Goal: Task Accomplishment & Management: Use online tool/utility

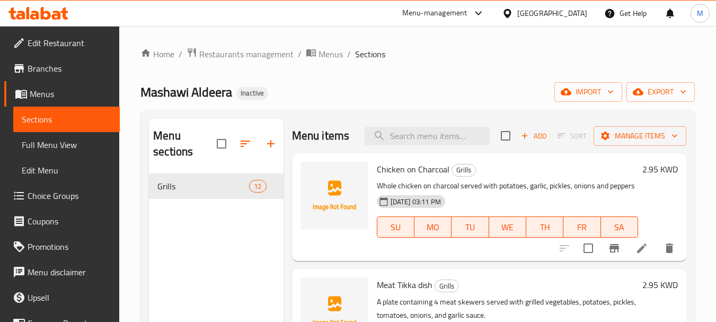
click at [570, 16] on div "[GEOGRAPHIC_DATA]" at bounding box center [552, 13] width 70 height 12
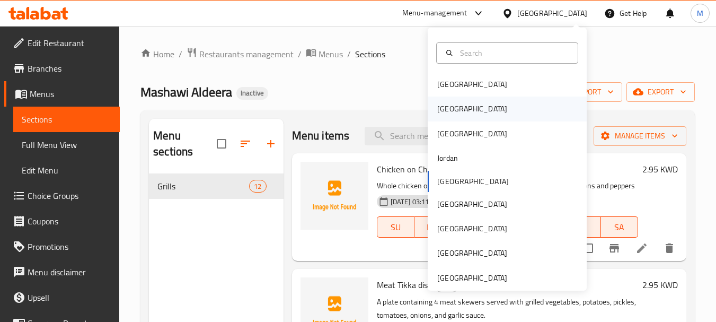
click at [454, 108] on div "[GEOGRAPHIC_DATA]" at bounding box center [472, 108] width 87 height 24
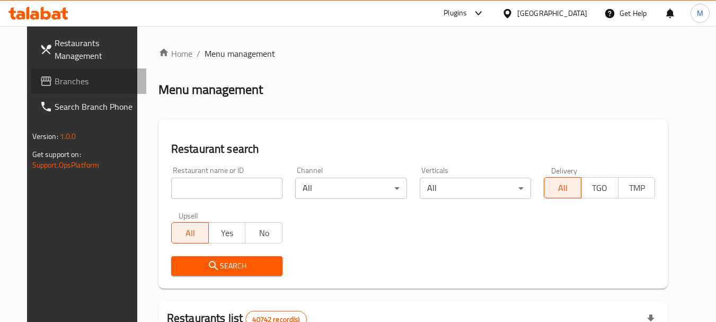
click at [55, 83] on span "Branches" at bounding box center [97, 81] width 84 height 13
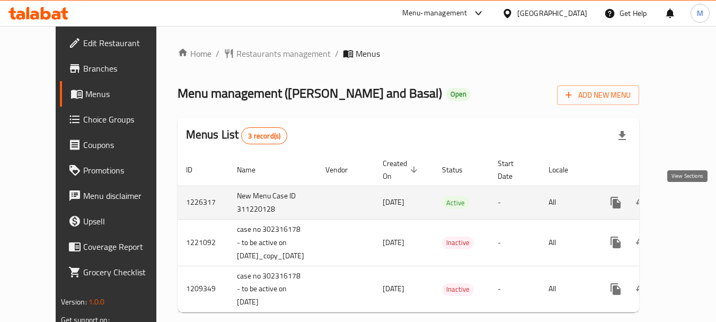
click at [690, 196] on icon "enhanced table" at bounding box center [692, 202] width 13 height 13
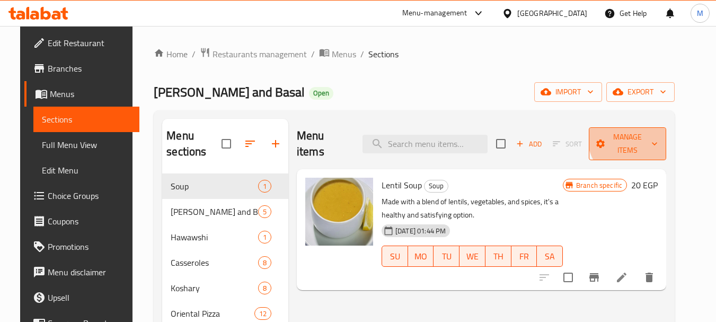
click at [644, 134] on span "Manage items" at bounding box center [627, 143] width 61 height 26
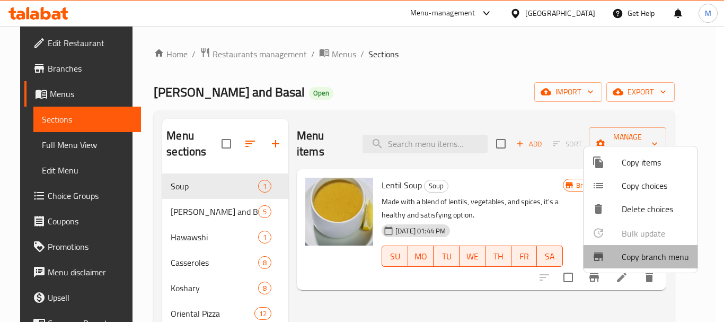
click at [642, 253] on span "Copy branch menu" at bounding box center [655, 256] width 67 height 13
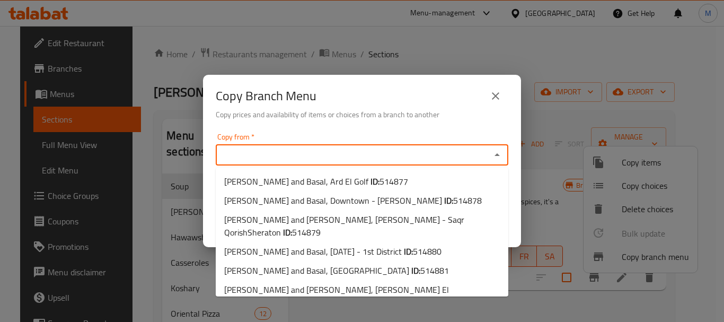
click at [419, 154] on input "Copy from   *" at bounding box center [353, 154] width 269 height 15
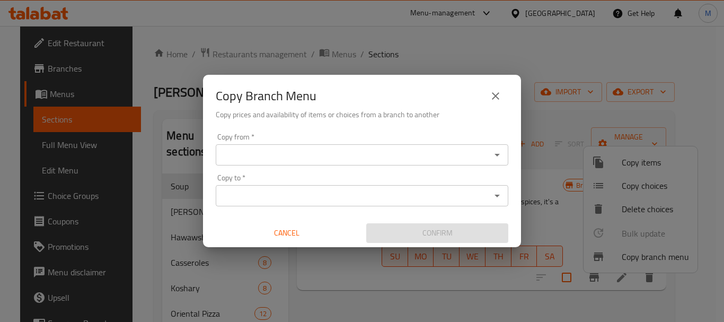
click at [260, 92] on h2 "Copy Branch Menu" at bounding box center [266, 95] width 101 height 17
click at [498, 157] on icon "Open" at bounding box center [497, 154] width 13 height 13
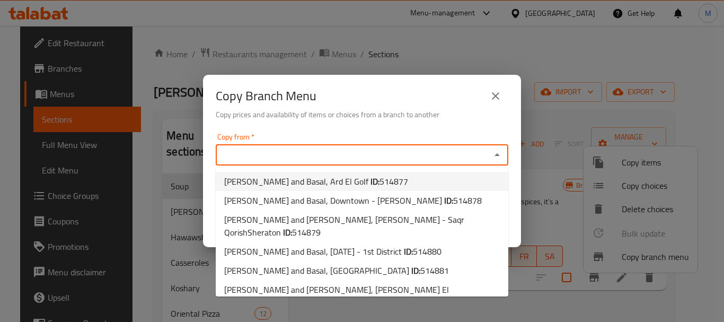
scroll to position [106, 0]
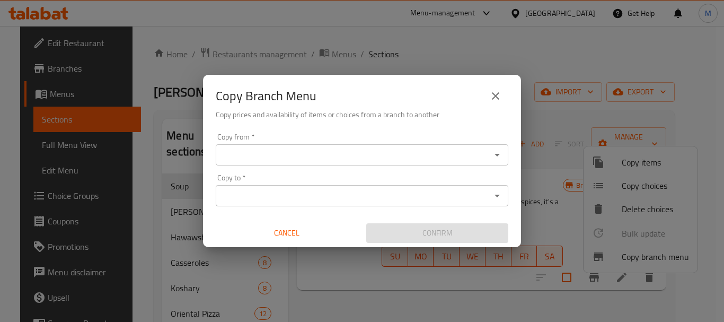
drag, startPoint x: 501, startPoint y: 152, endPoint x: 462, endPoint y: 164, distance: 41.1
click at [501, 152] on icon "Open" at bounding box center [497, 154] width 13 height 13
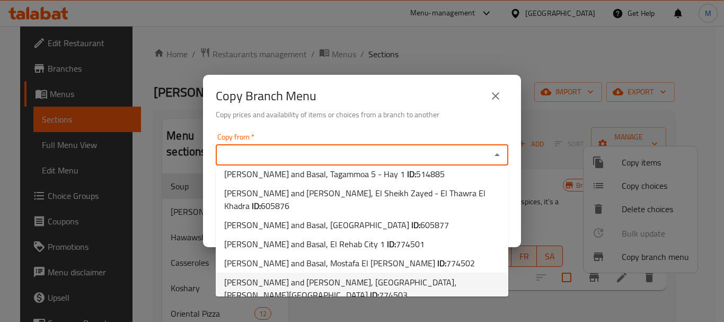
scroll to position [174, 0]
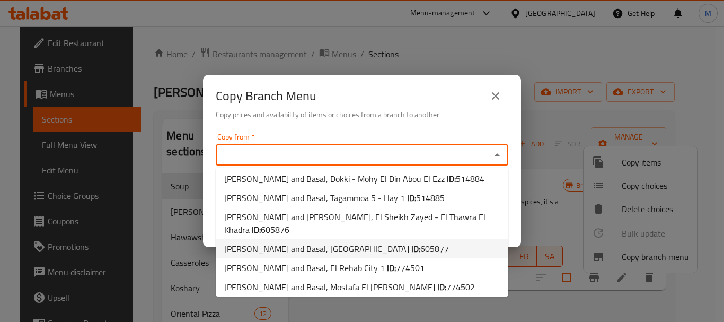
click at [335, 242] on span "Tom and Basal, Madinaty - City Center ID: 605877" at bounding box center [336, 248] width 225 height 13
type input "Tom and Basal, Madinaty - City Center"
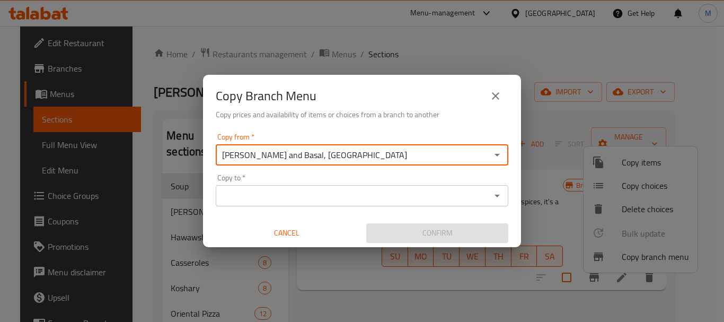
click at [335, 201] on input "Copy to   *" at bounding box center [353, 195] width 269 height 15
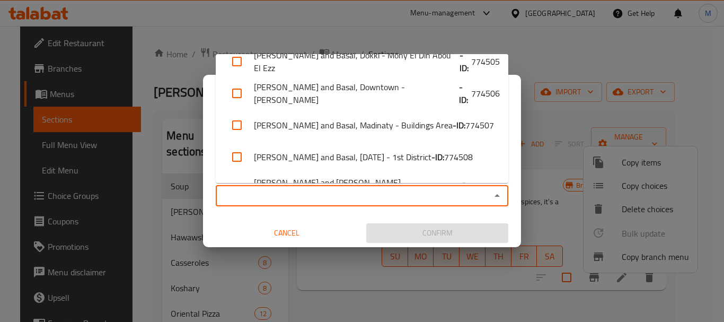
scroll to position [547, 0]
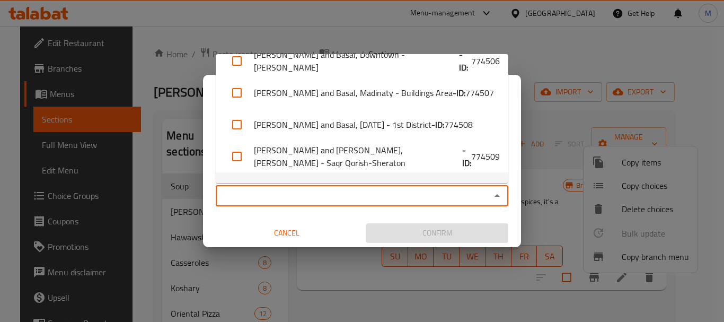
click at [349, 172] on li "Tom and Basal, Tagammoa 5 - Hay 1 - ID: 774510" at bounding box center [362, 188] width 292 height 32
checkbox input "true"
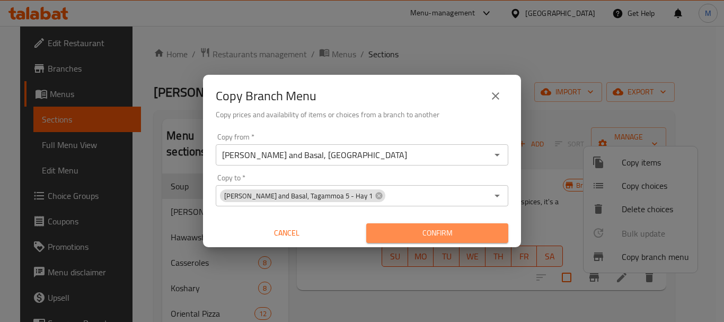
click at [397, 231] on span "Confirm" at bounding box center [437, 232] width 125 height 13
